Goal: Information Seeking & Learning: Learn about a topic

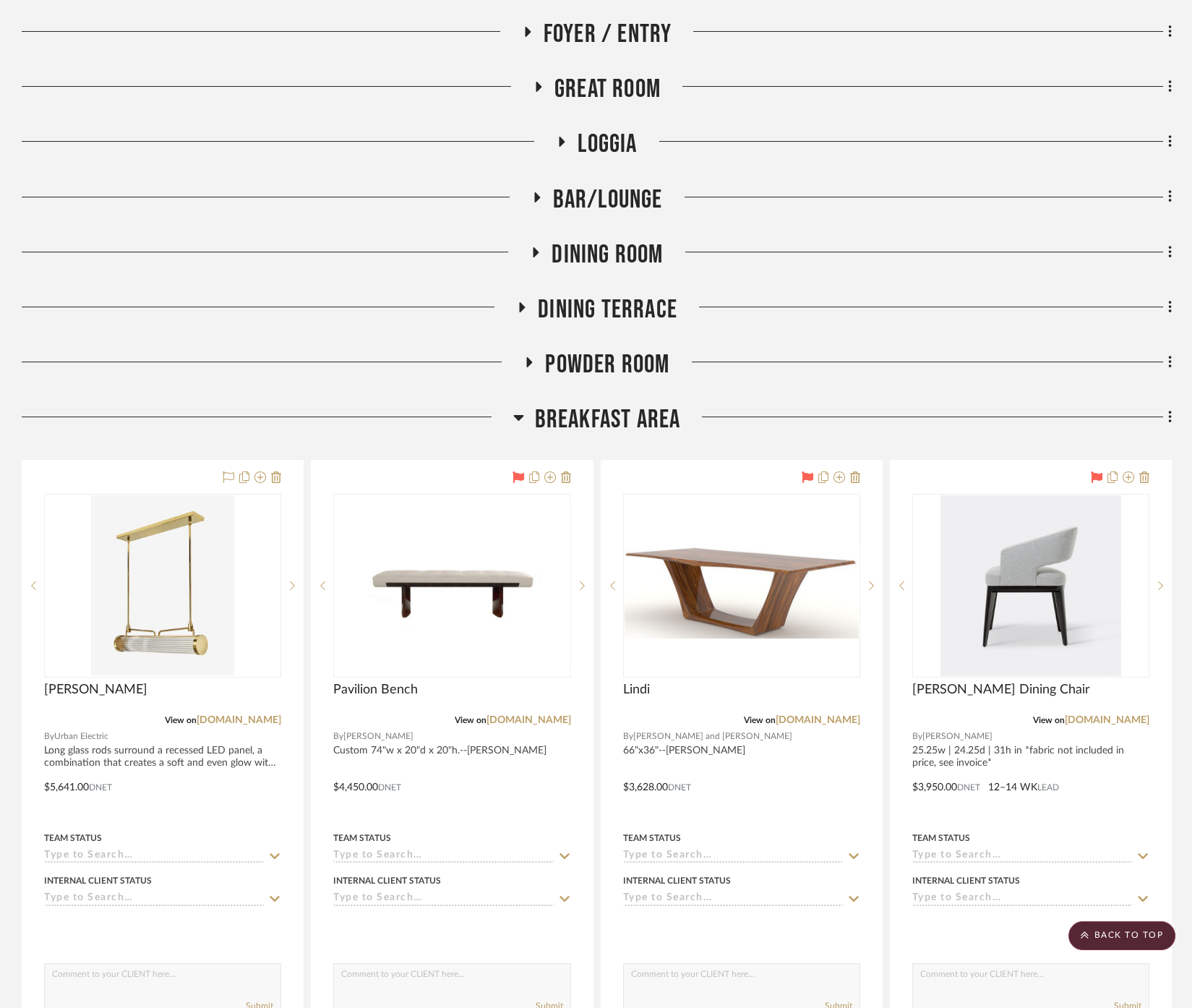
click at [615, 434] on span "Breakfast Area" at bounding box center [608, 419] width 146 height 31
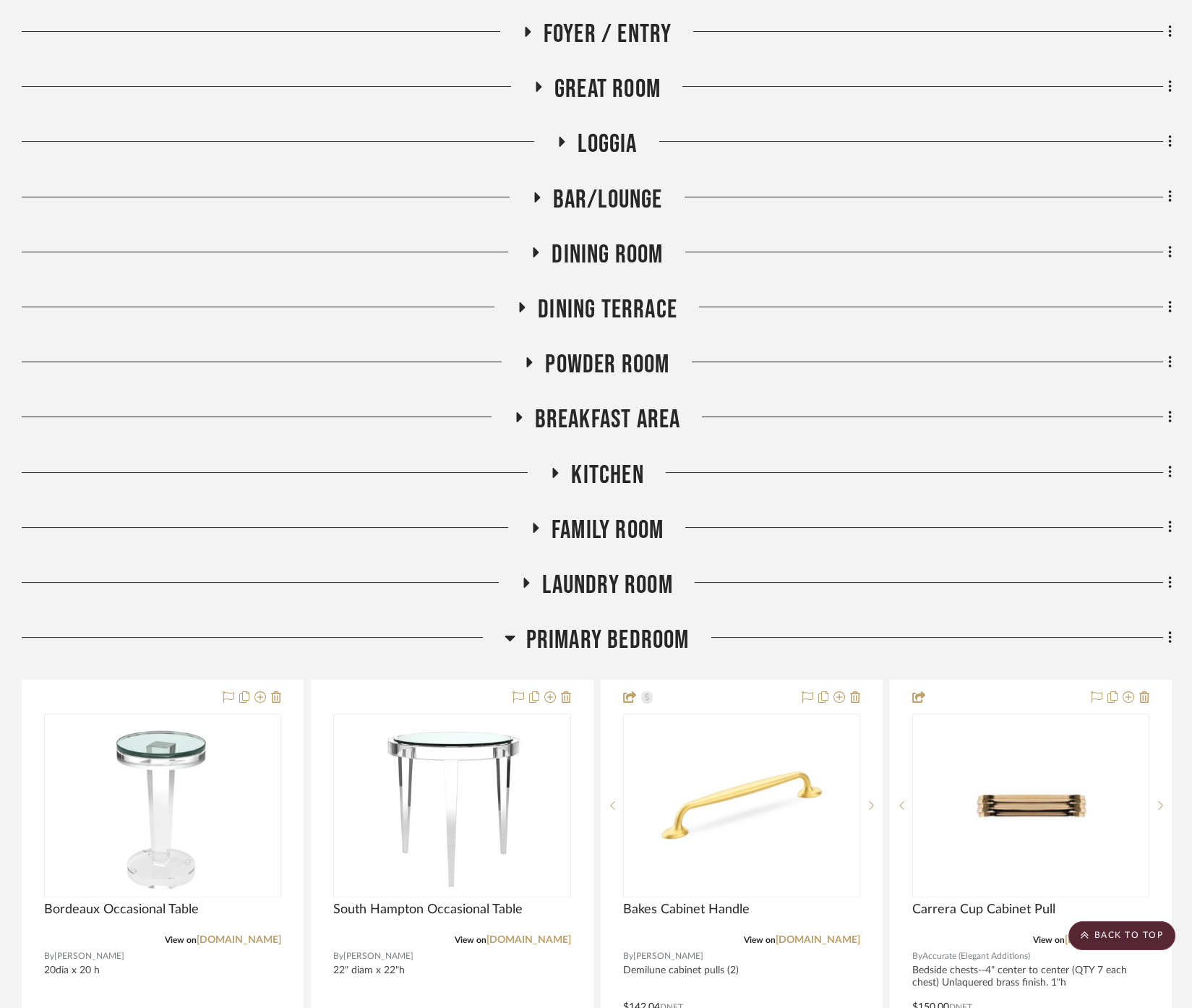
click at [607, 624] on span "Primary Bedroom" at bounding box center [608, 640] width 163 height 31
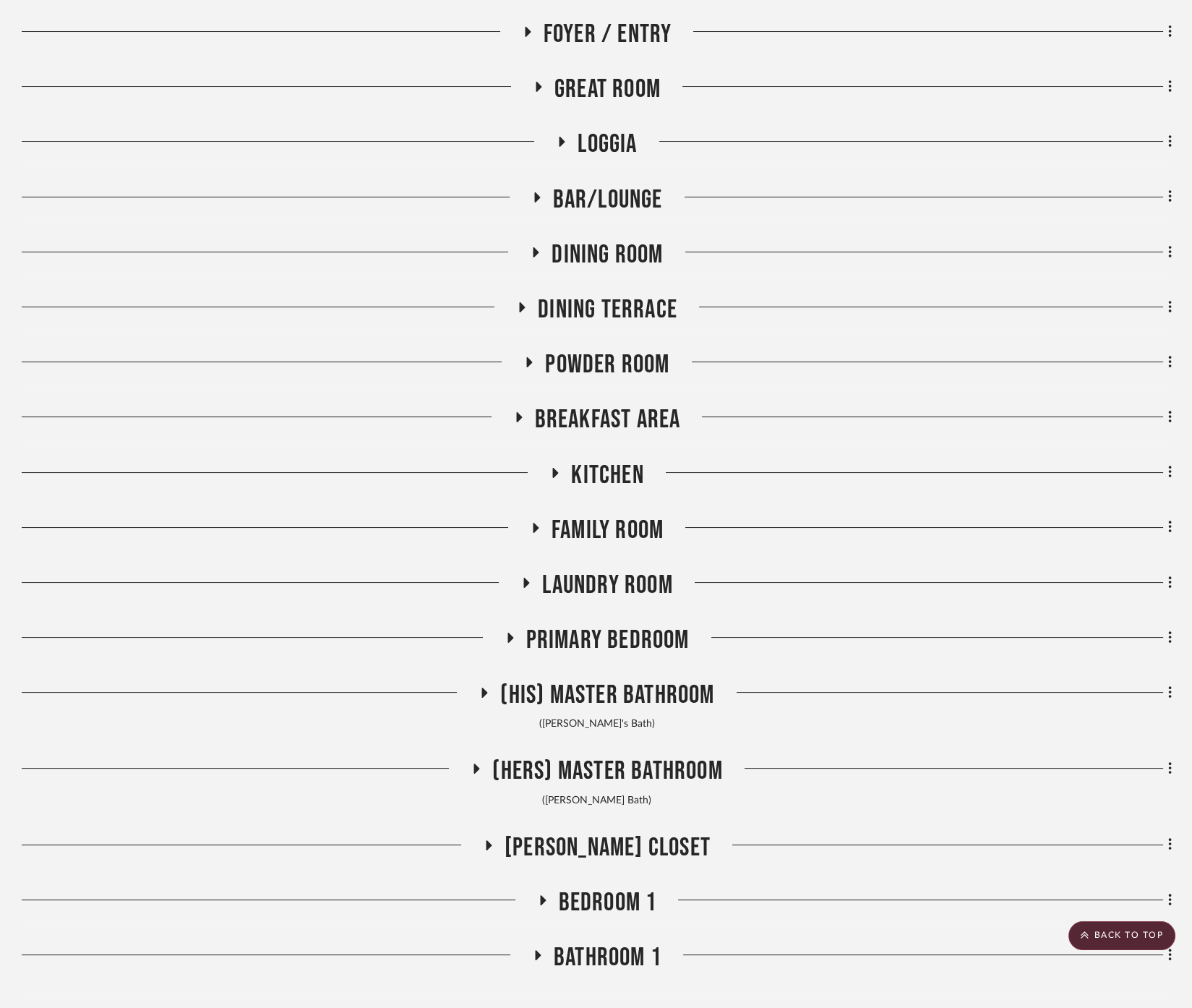
click at [606, 624] on span "Primary Bedroom" at bounding box center [608, 640] width 163 height 31
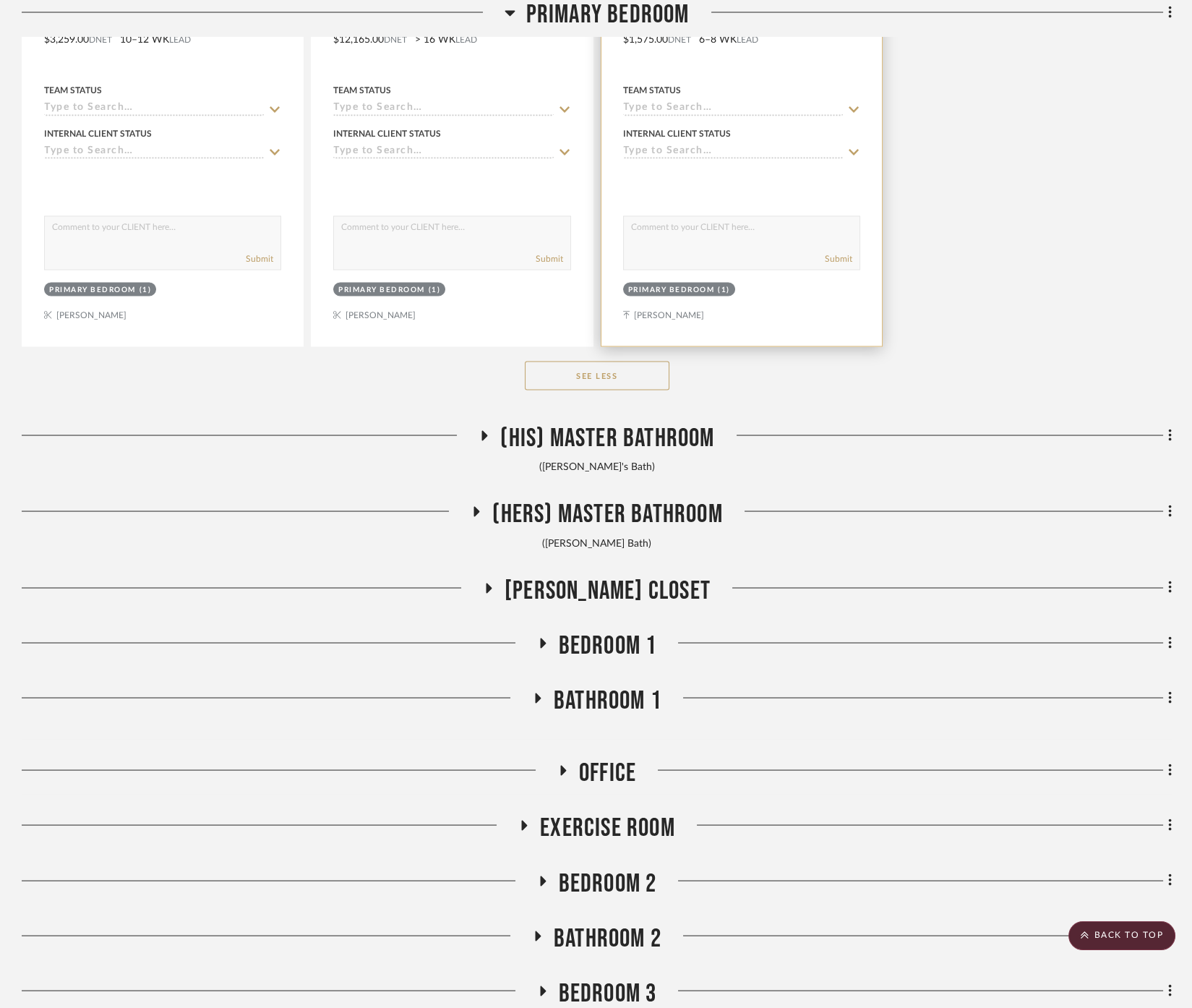
scroll to position [5141, 0]
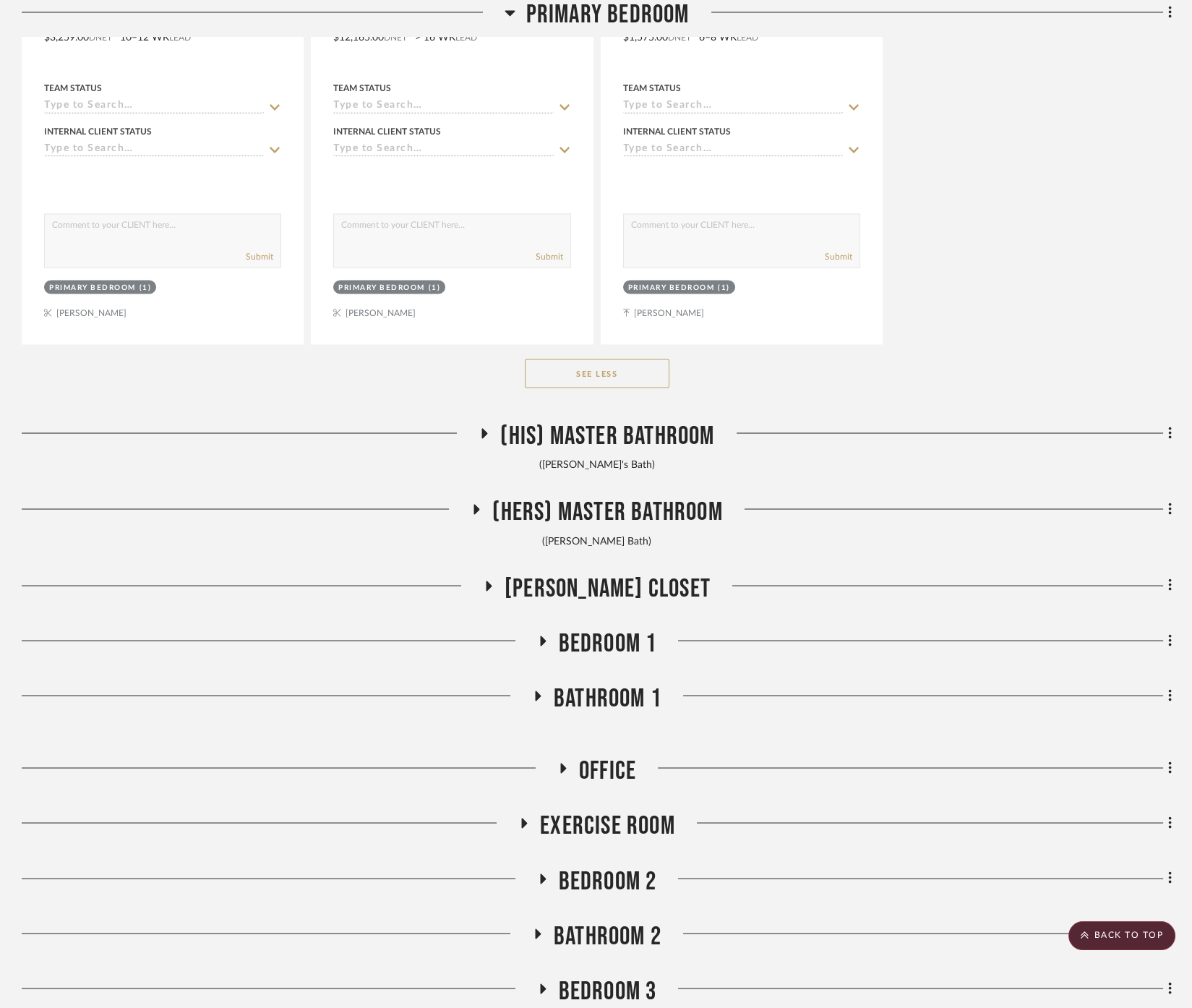
click at [635, 504] on span "(Hers) Master Bathroom" at bounding box center [607, 512] width 230 height 31
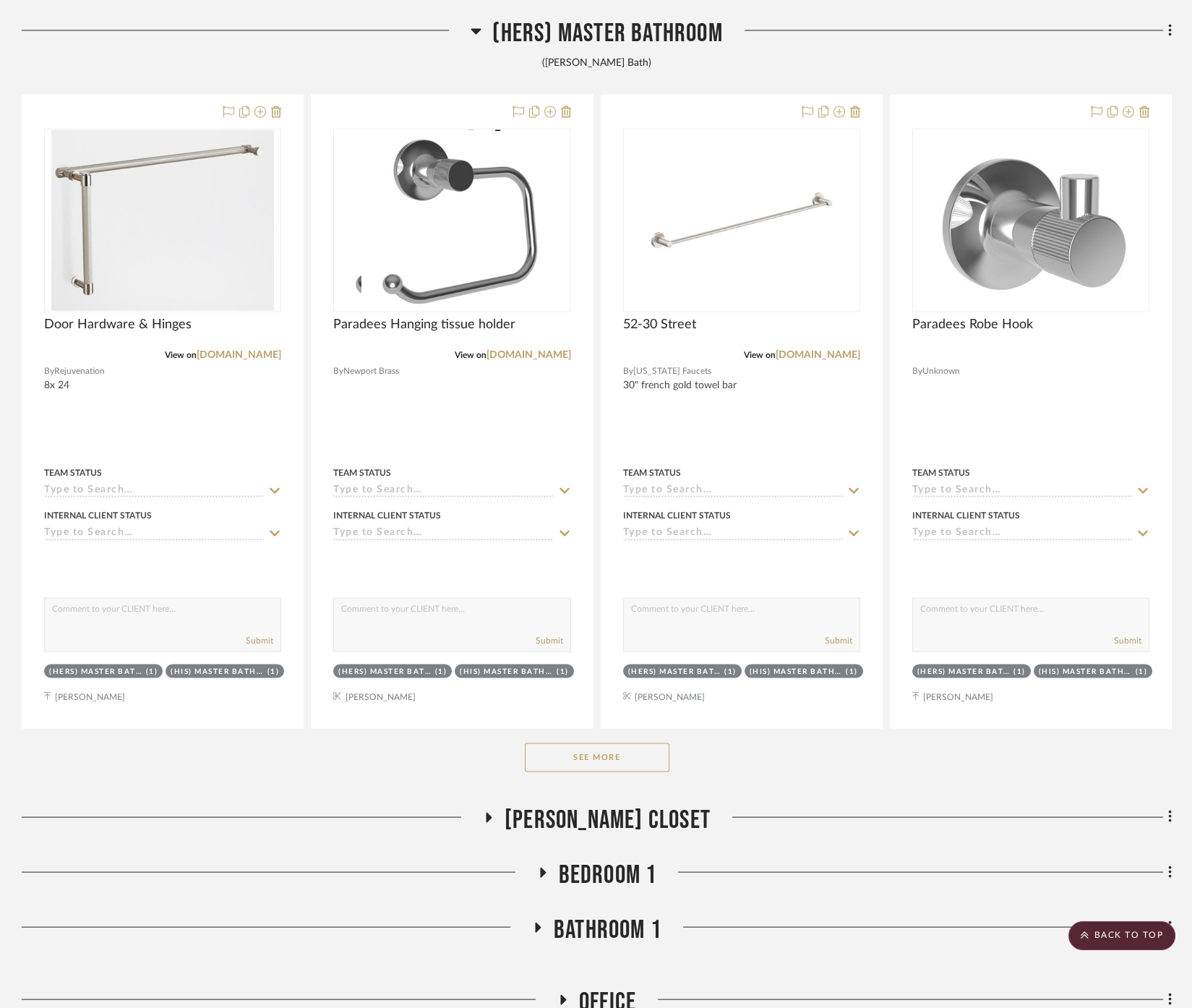
scroll to position [5622, 0]
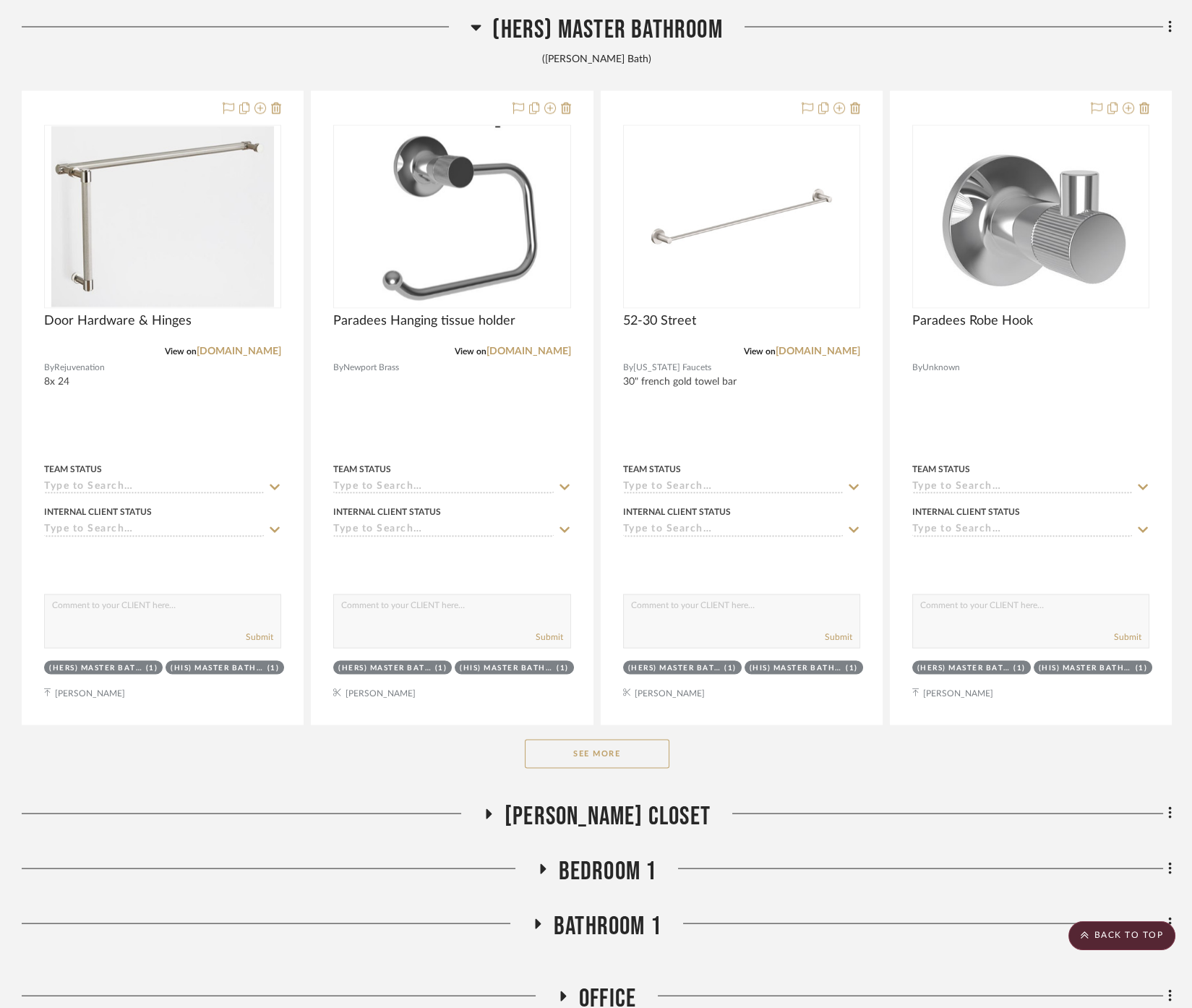
click at [619, 740] on button "See More" at bounding box center [597, 754] width 145 height 29
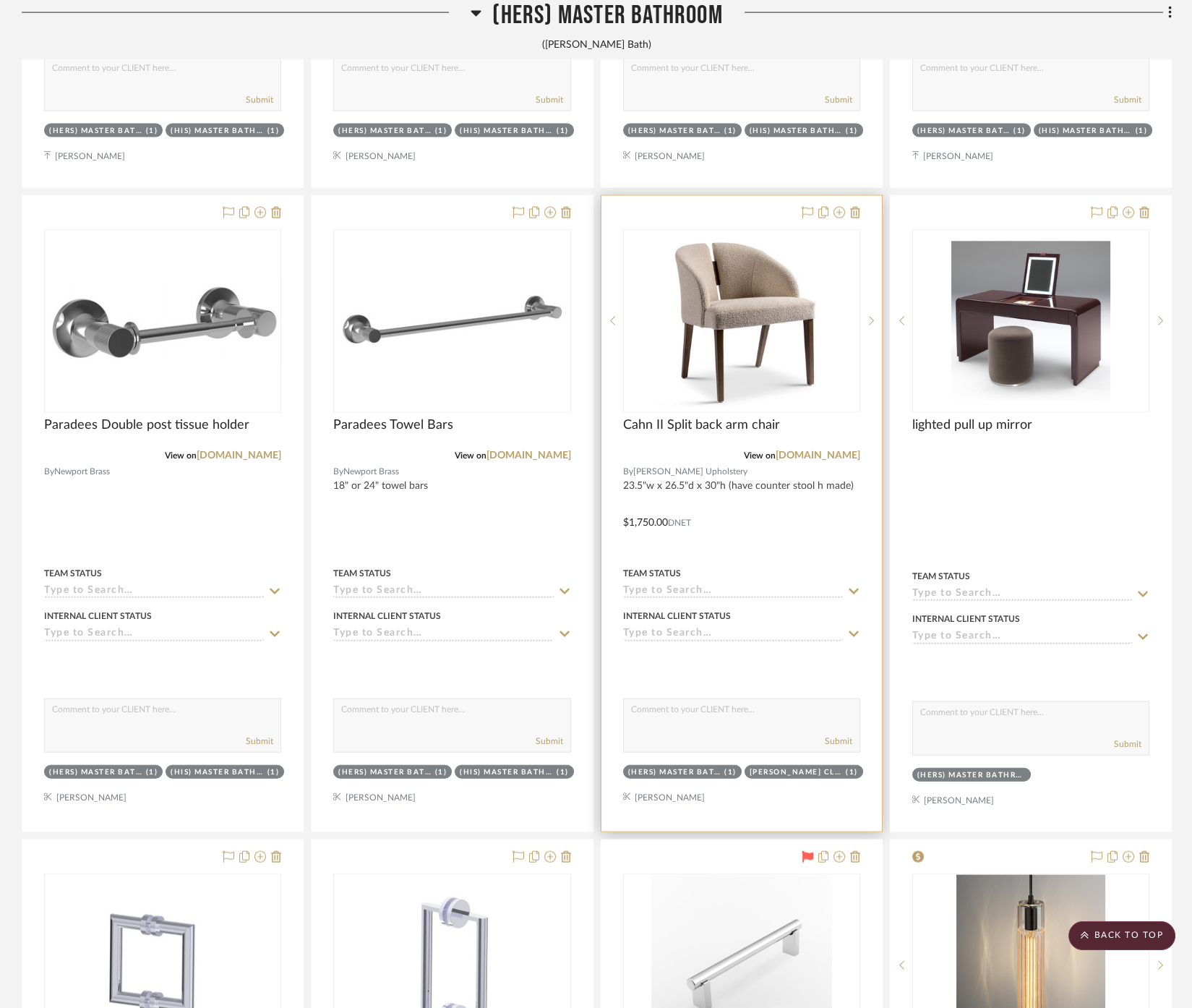
scroll to position [6184, 0]
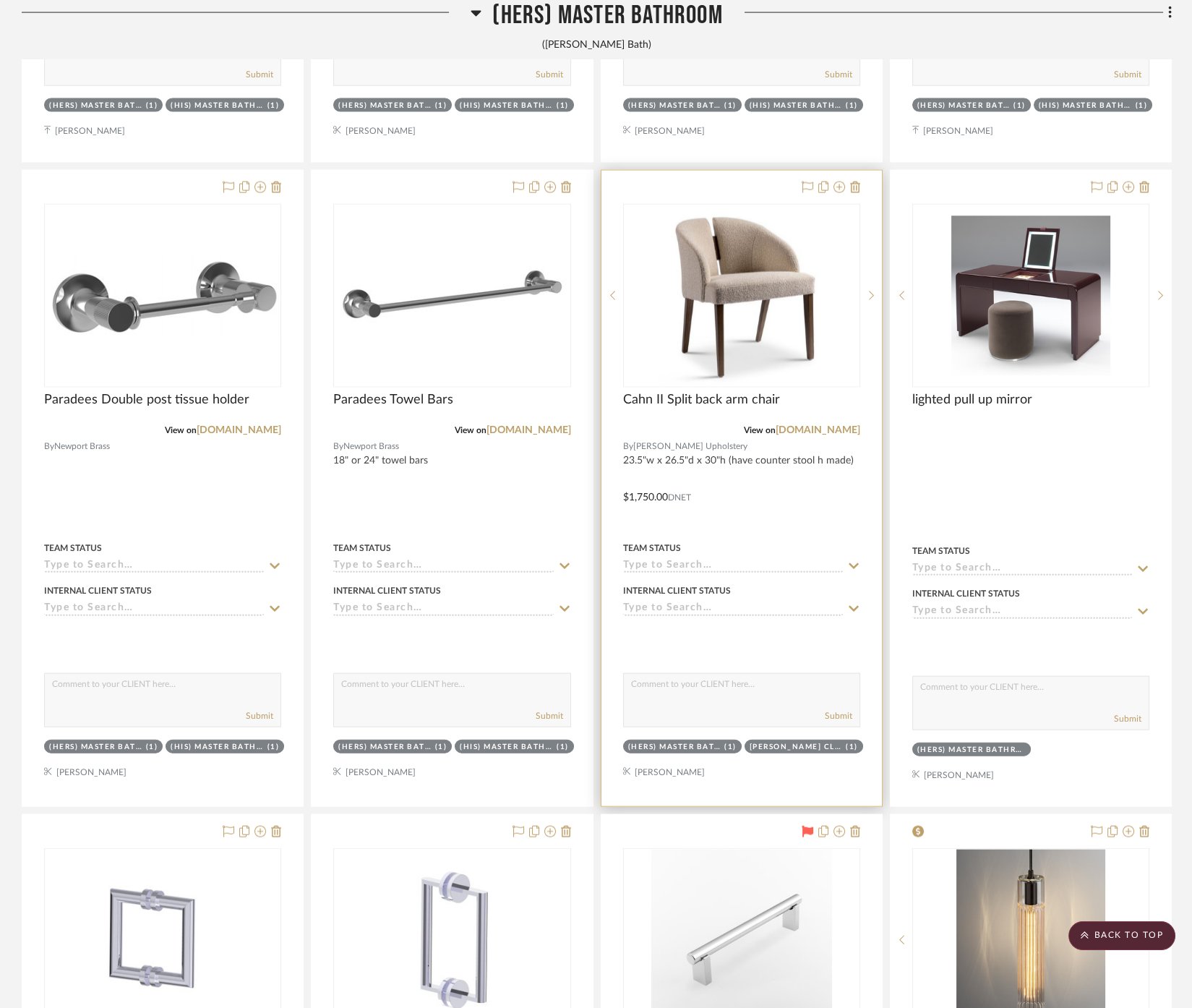
click at [796, 414] on div "Cahn II Split back arm chair" at bounding box center [742, 407] width 237 height 32
click at [796, 425] on link "[DOMAIN_NAME]" at bounding box center [818, 429] width 84 height 10
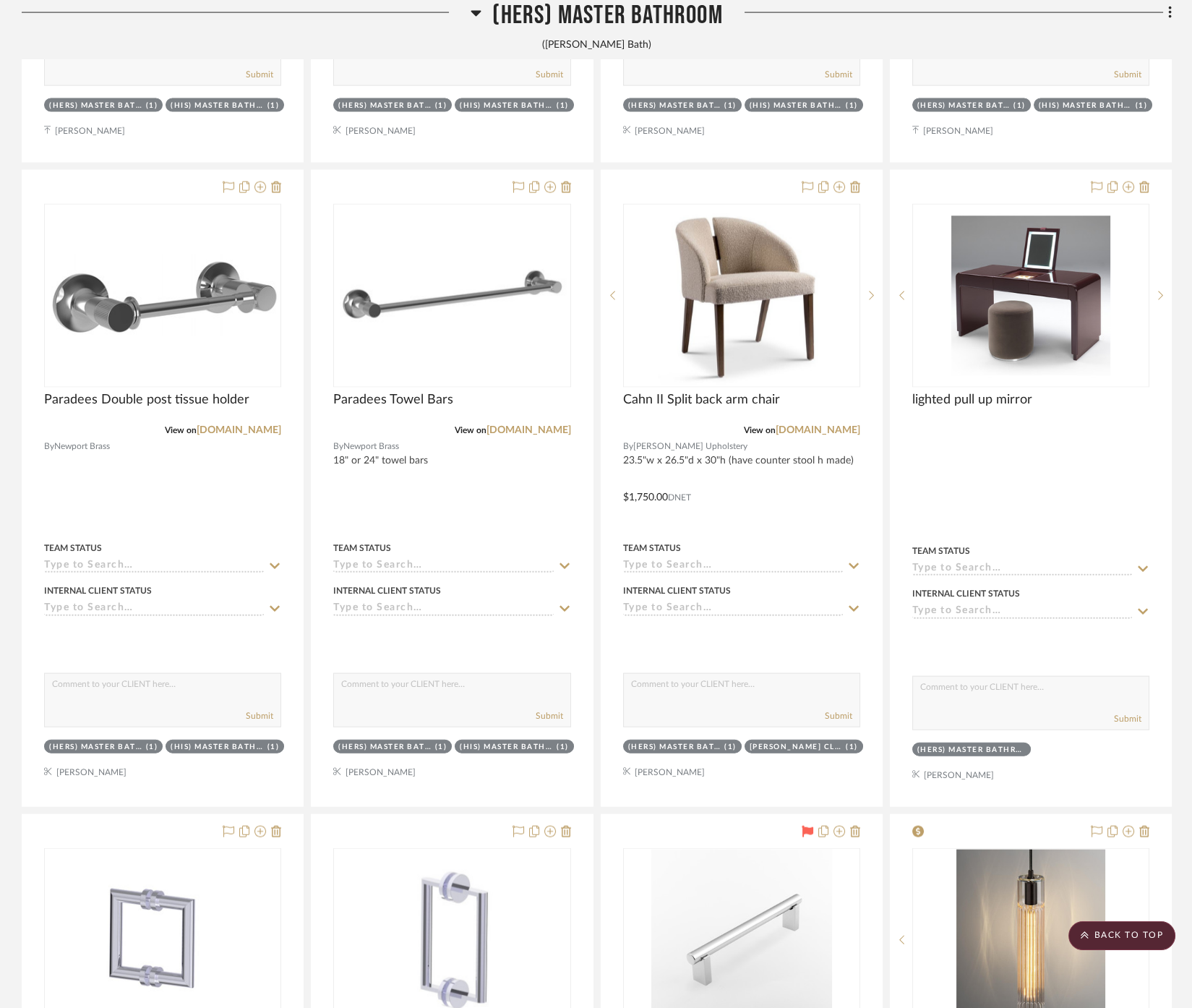
click at [596, 5] on span "(Hers) Master Bathroom" at bounding box center [607, 16] width 230 height 31
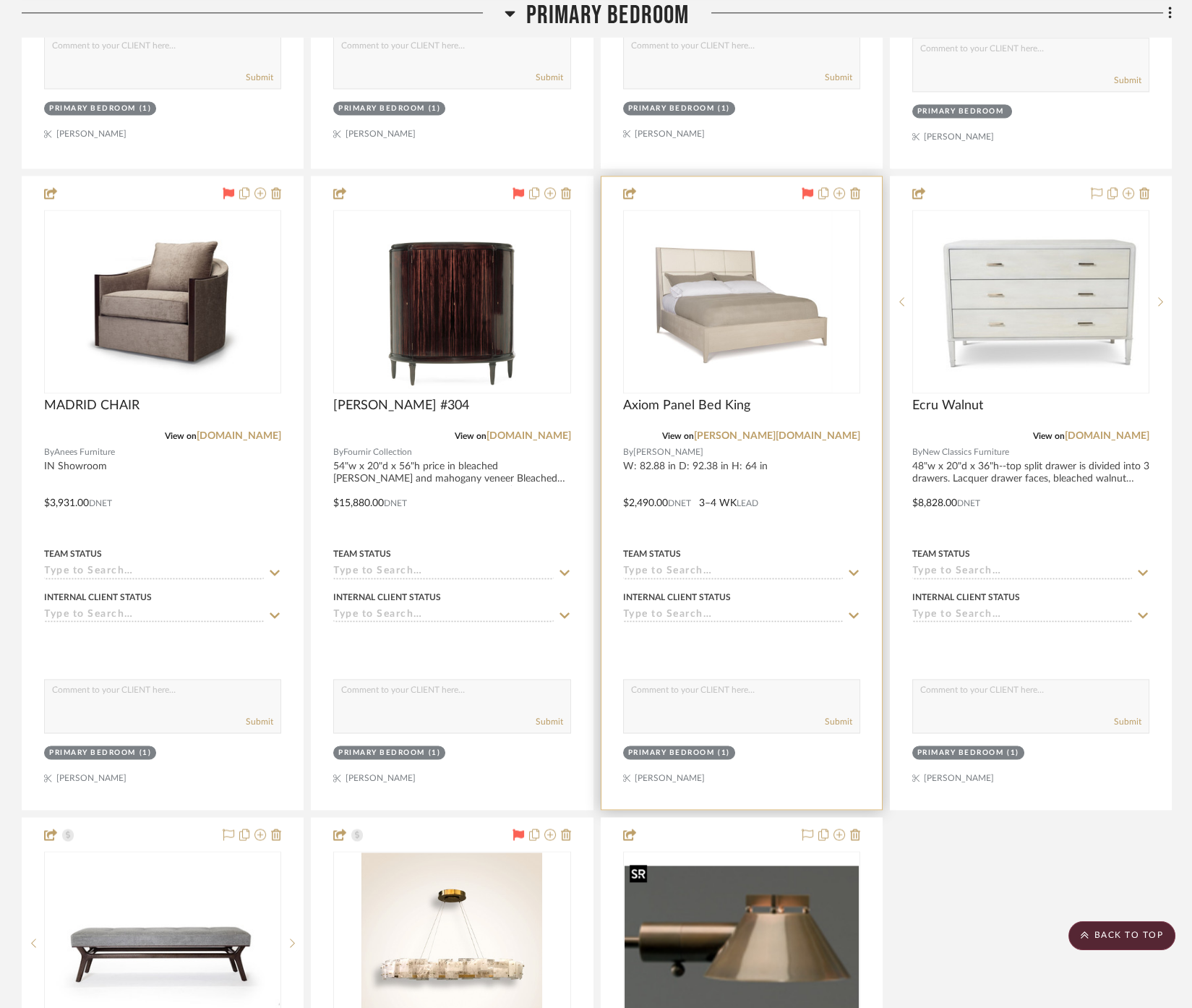
scroll to position [3866, 0]
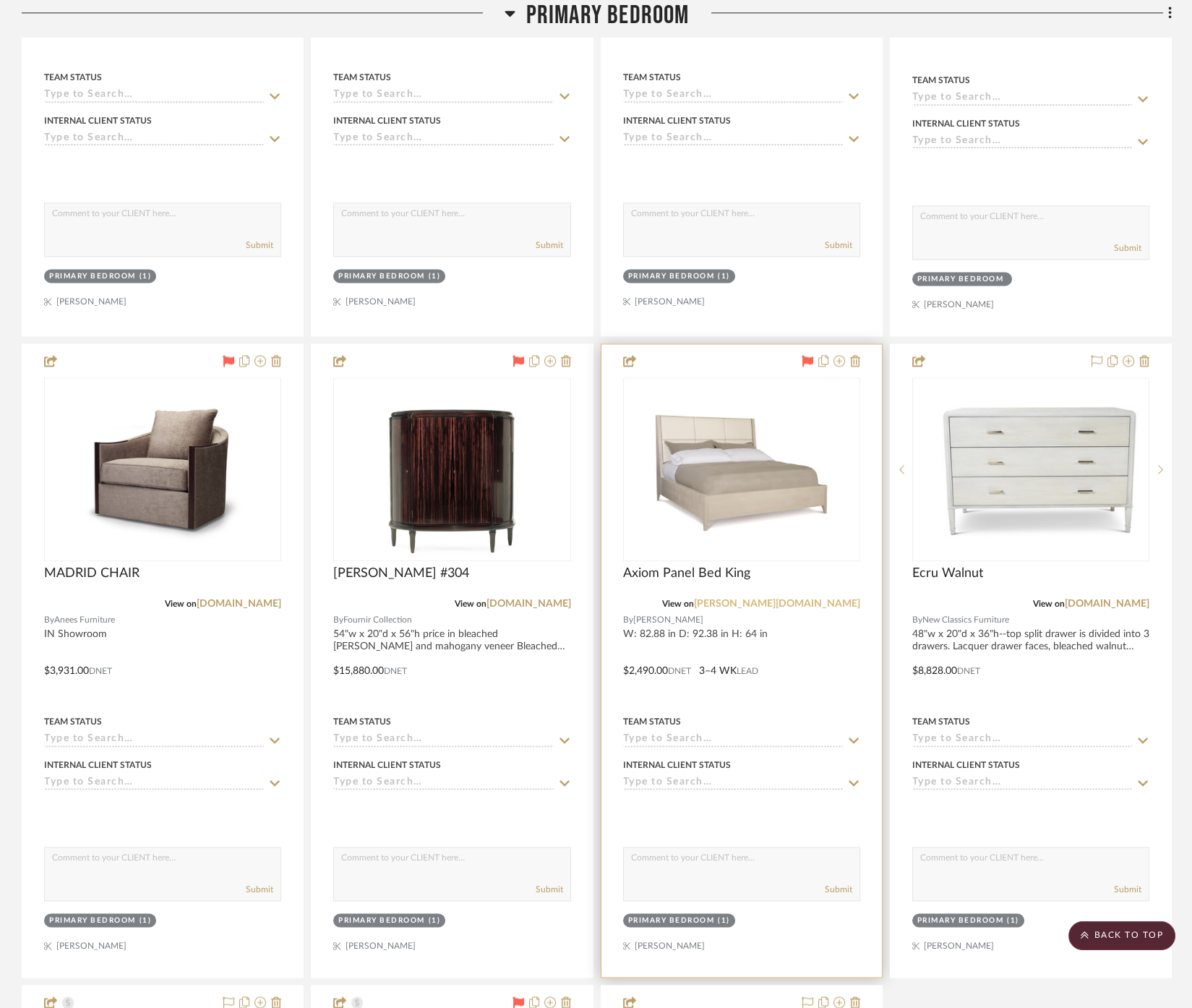
click at [822, 599] on link "[PERSON_NAME][DOMAIN_NAME]" at bounding box center [777, 603] width 167 height 10
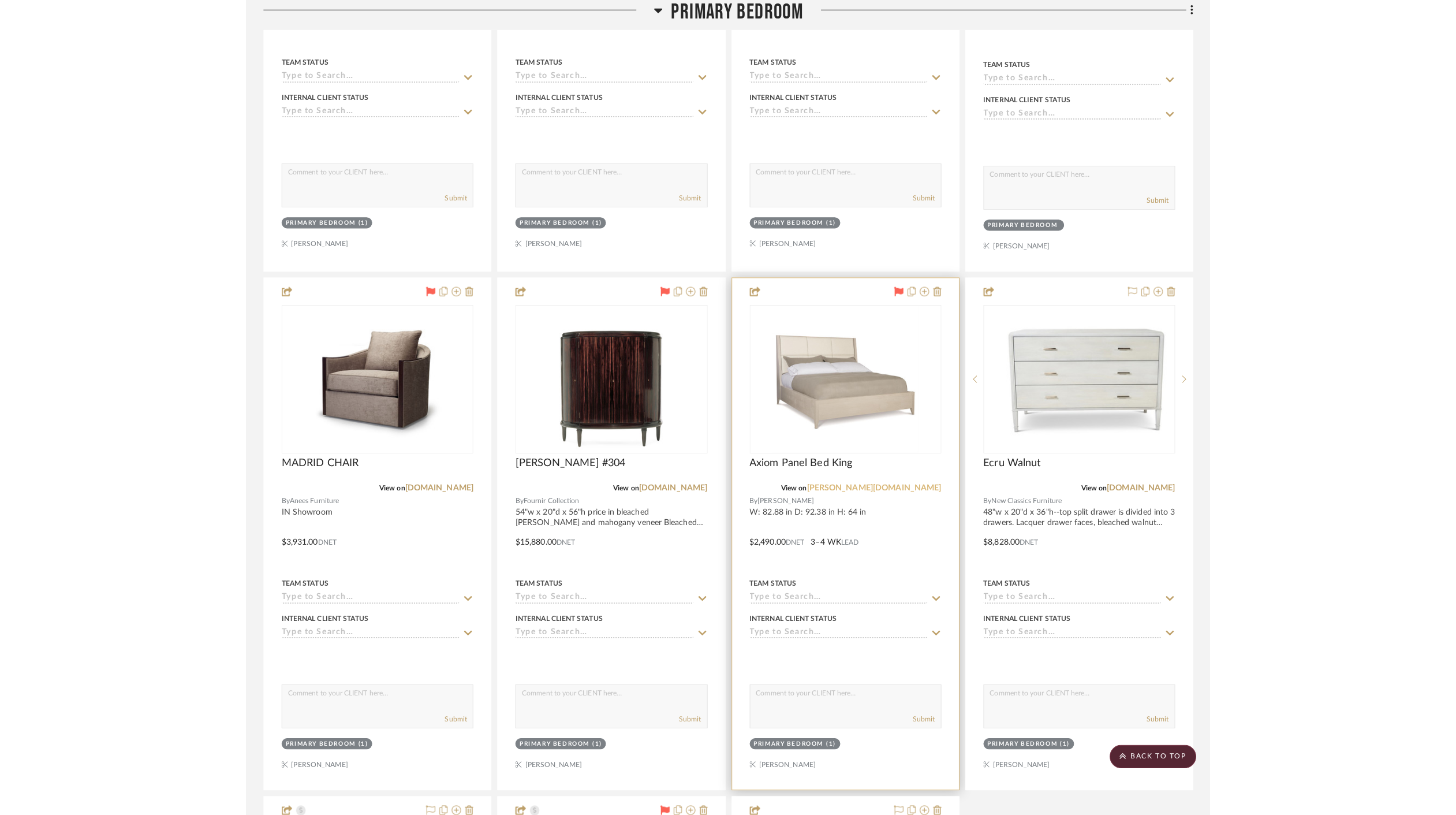
scroll to position [2577, 0]
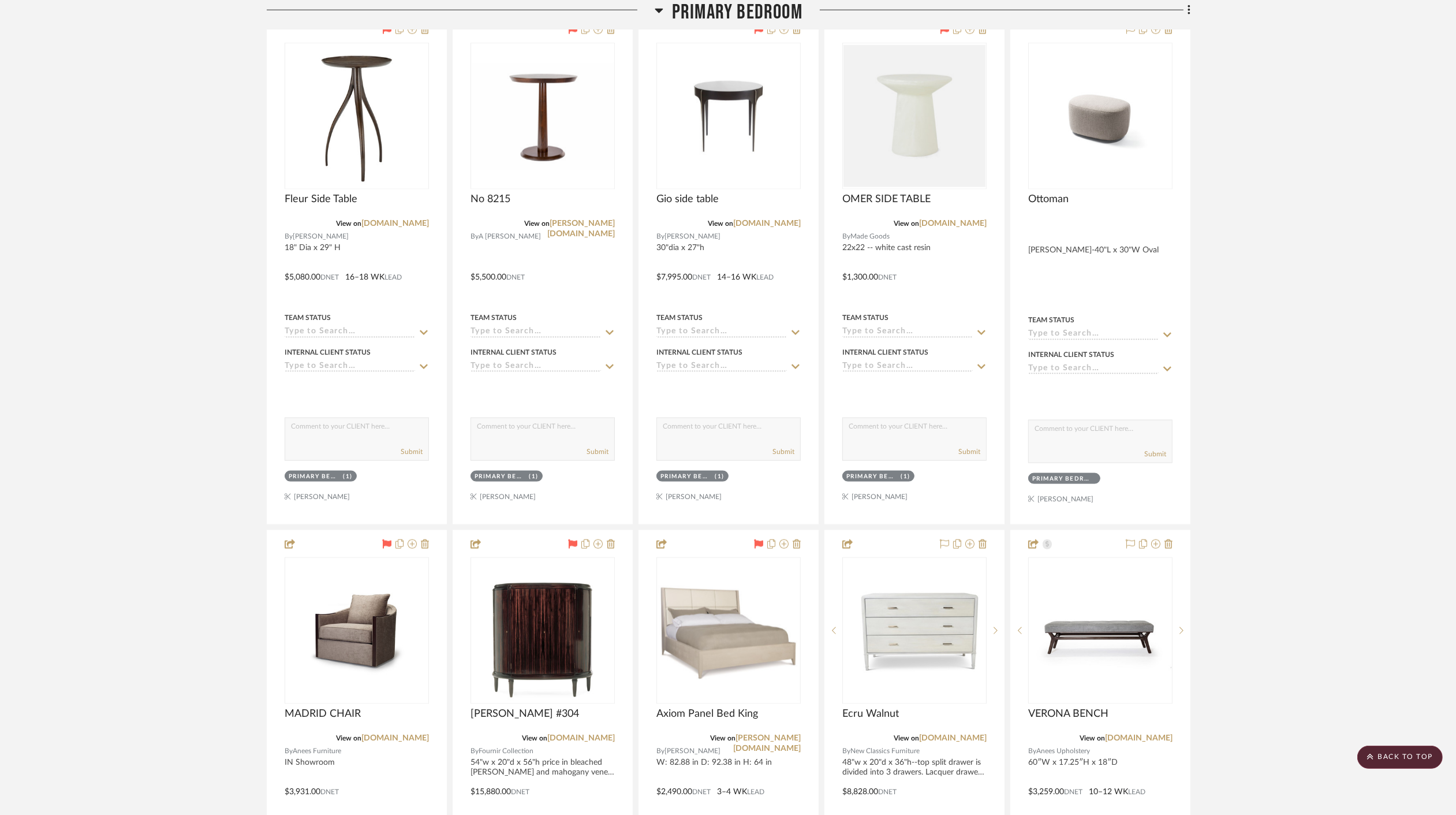
click at [712, 14] on span "Primary Bedroom" at bounding box center [737, 12] width 130 height 25
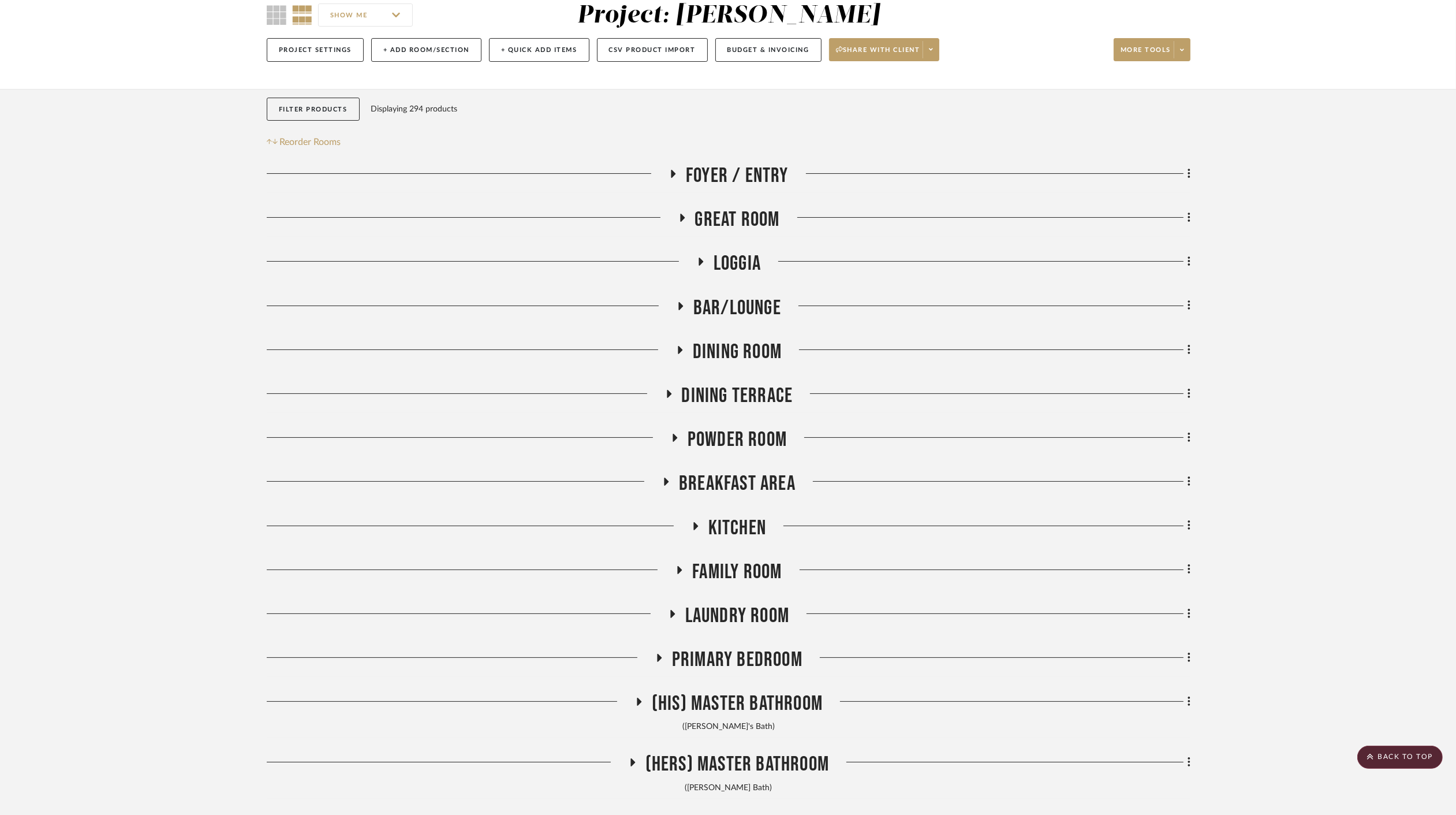
scroll to position [83, 0]
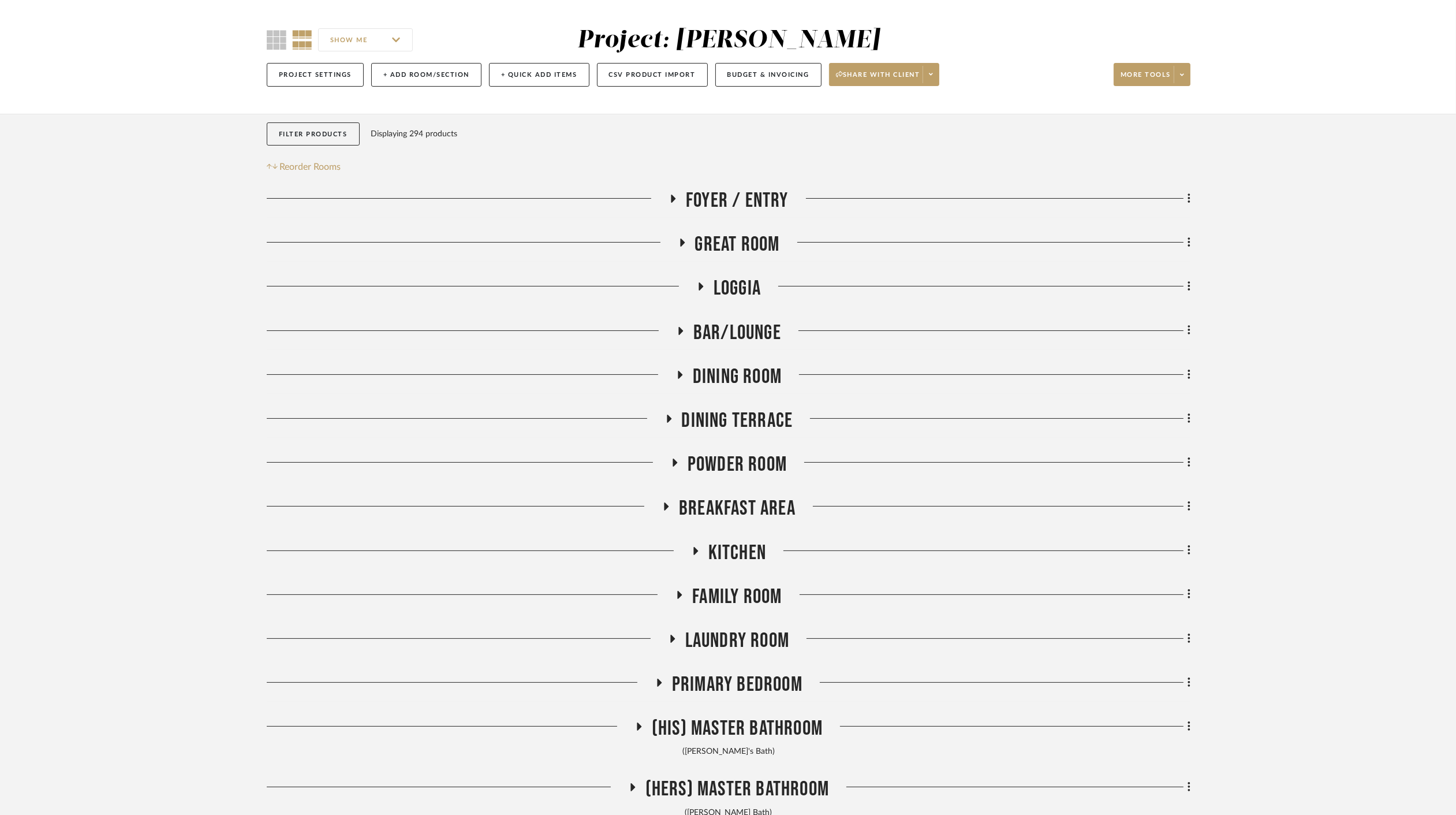
click at [733, 686] on span "Primary Bedroom" at bounding box center [737, 685] width 130 height 25
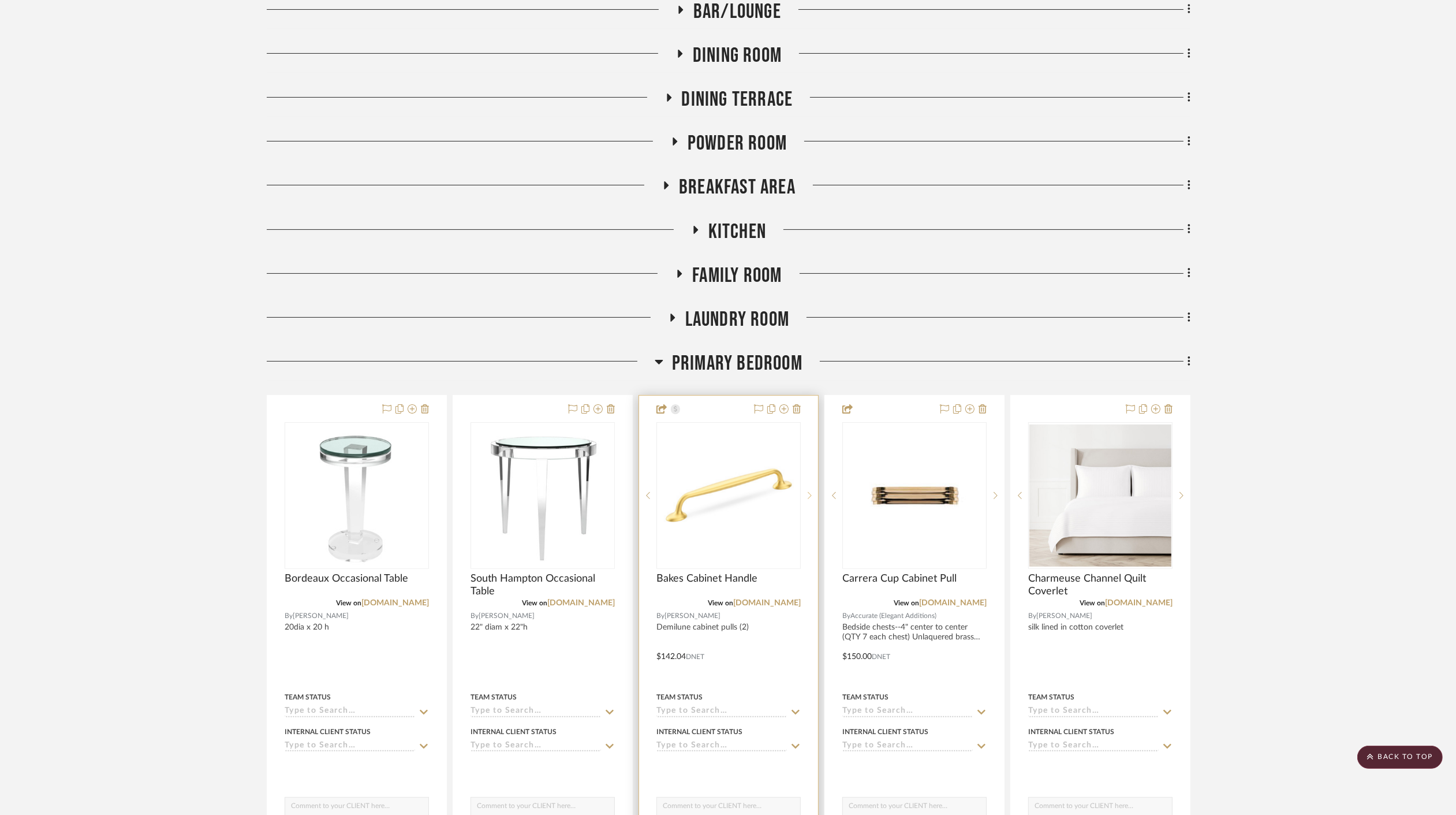
scroll to position [468, 0]
